Goal: Submit feedback/report problem

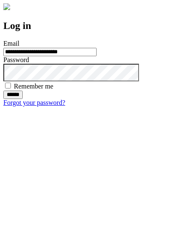
type input "**********"
click at [23, 99] on input "******" at bounding box center [12, 95] width 19 height 8
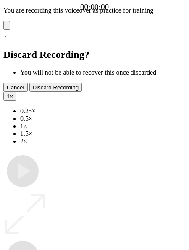
type input "**********"
